Goal: Find contact information: Find contact information

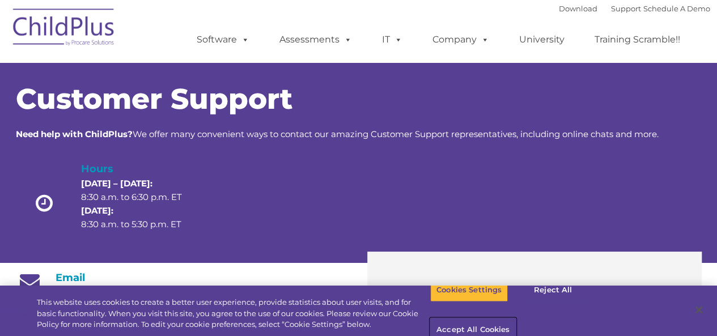
click at [516, 319] on button "Accept All Cookies" at bounding box center [473, 331] width 86 height 24
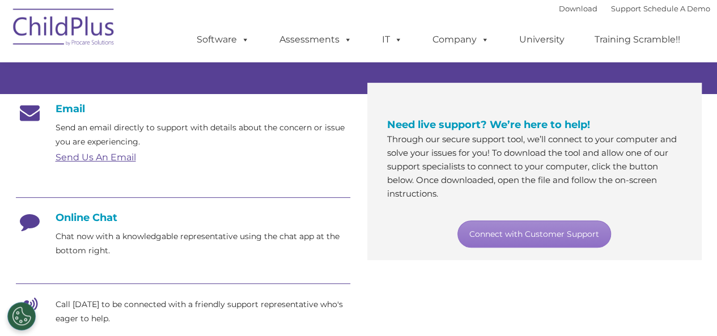
scroll to position [174, 0]
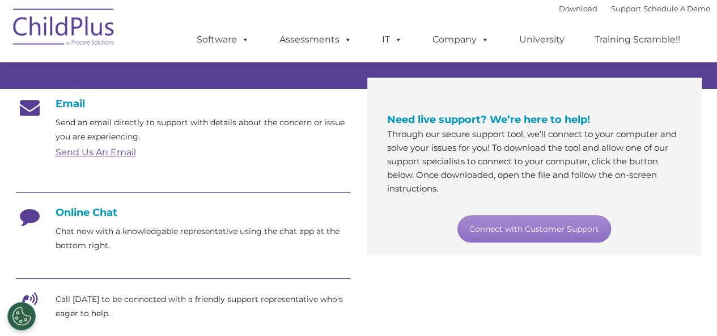
click at [76, 152] on link "Send Us An Email" at bounding box center [96, 152] width 80 height 11
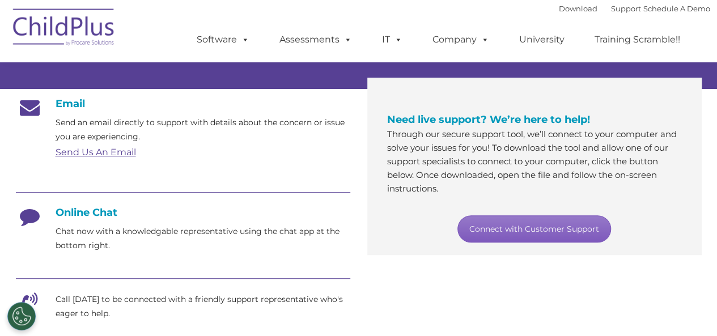
click at [534, 230] on link "Connect with Customer Support" at bounding box center [534, 228] width 154 height 27
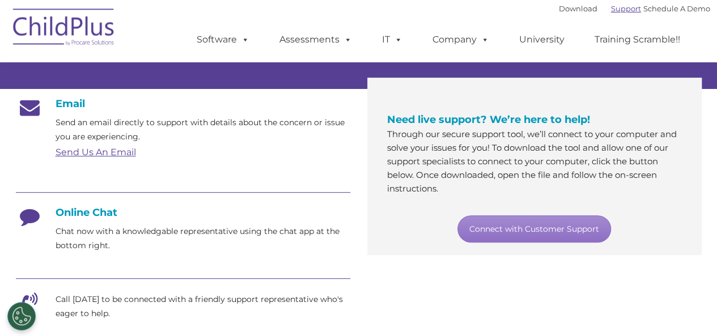
click at [612, 8] on link "Support" at bounding box center [626, 8] width 30 height 9
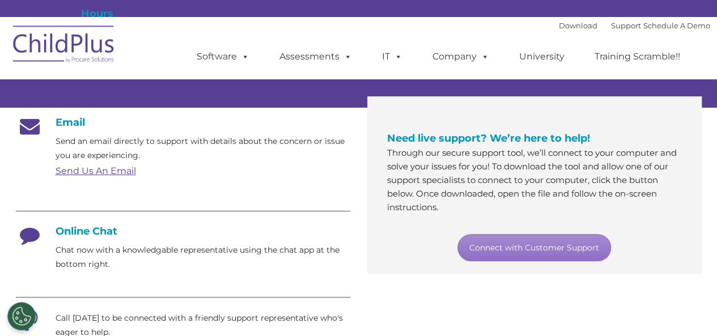
scroll to position [173, 0]
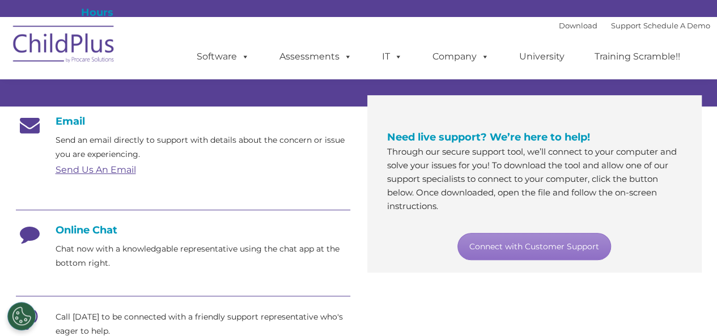
click at [92, 234] on h4 "Online Chat" at bounding box center [183, 230] width 334 height 12
drag, startPoint x: 88, startPoint y: 252, endPoint x: 105, endPoint y: 250, distance: 17.7
click at [88, 252] on p "Chat now with a knowledgable representative using the chat app at the bottom ri…" at bounding box center [203, 256] width 295 height 28
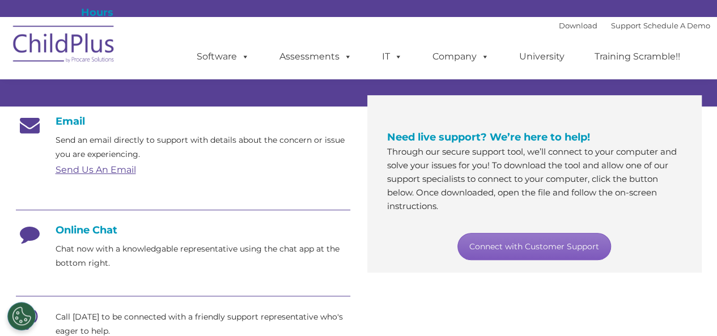
click at [536, 243] on link "Connect with Customer Support" at bounding box center [534, 246] width 154 height 27
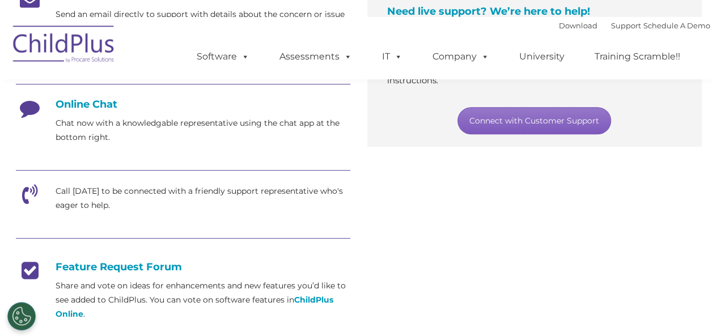
scroll to position [299, 0]
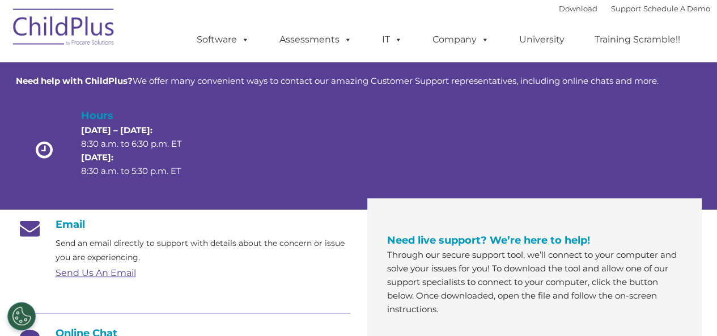
scroll to position [59, 0]
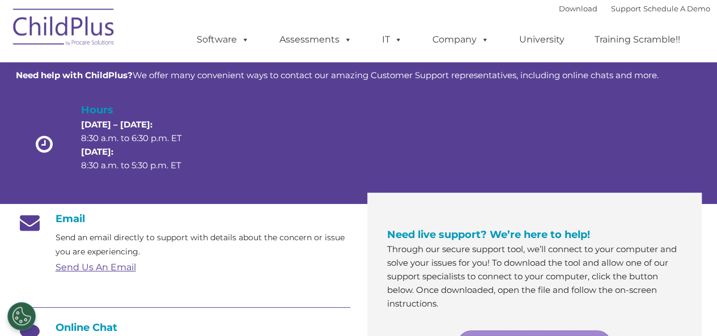
click at [101, 267] on link "Send Us An Email" at bounding box center [96, 267] width 80 height 11
